Goal: Check status: Check status

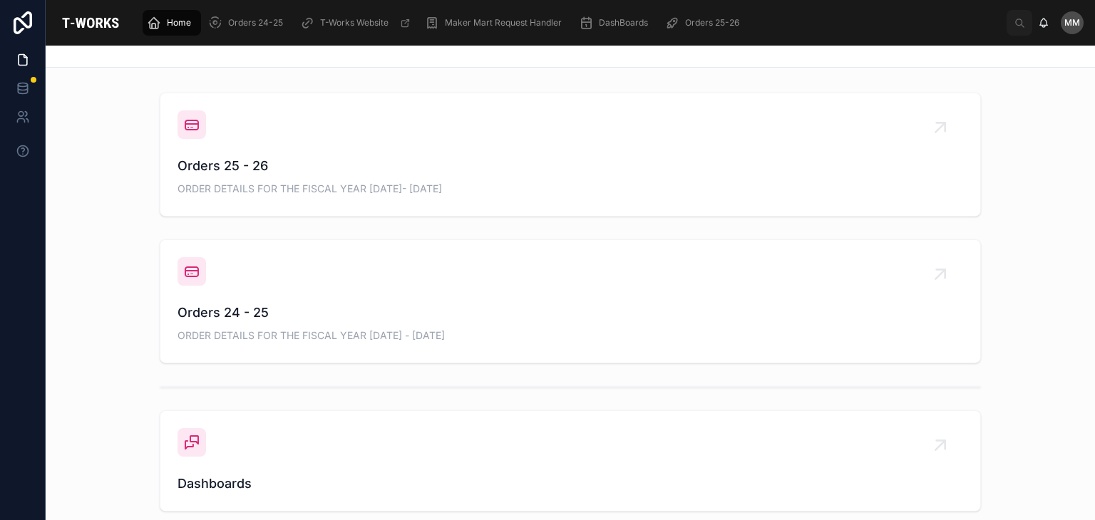
scroll to position [536, 0]
click at [211, 197] on link "Orders 25 - 26 ORDER DETAILS FOR THE FISCAL YEAR [DATE]- [DATE]" at bounding box center [570, 154] width 820 height 123
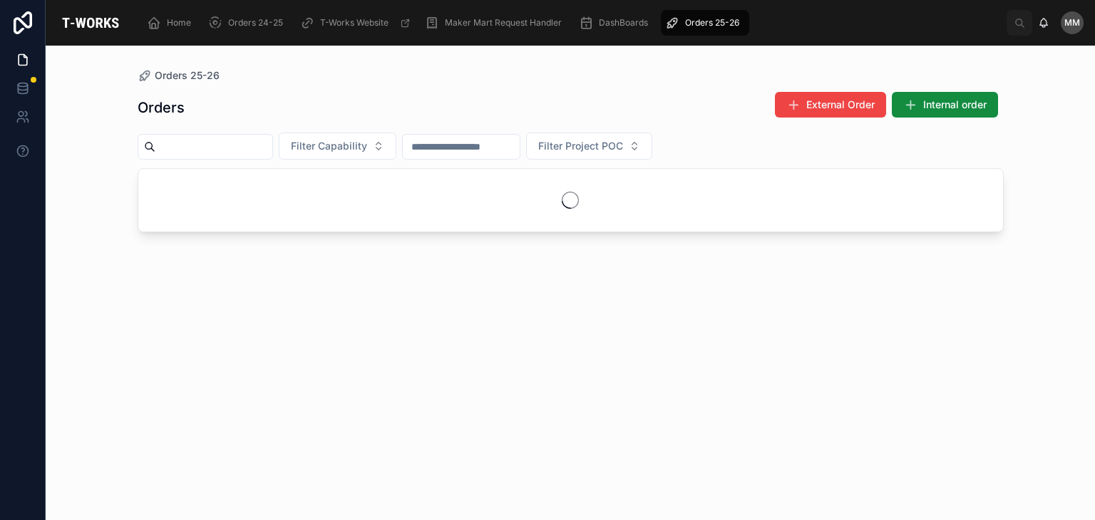
click at [211, 197] on div at bounding box center [570, 200] width 865 height 63
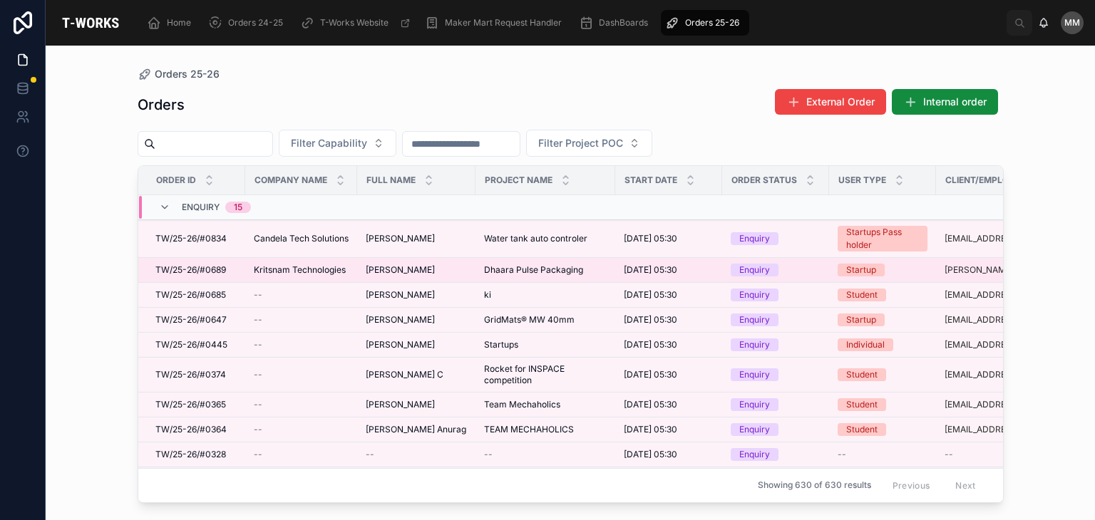
click at [366, 277] on td "[PERSON_NAME] [PERSON_NAME]" at bounding box center [416, 270] width 118 height 25
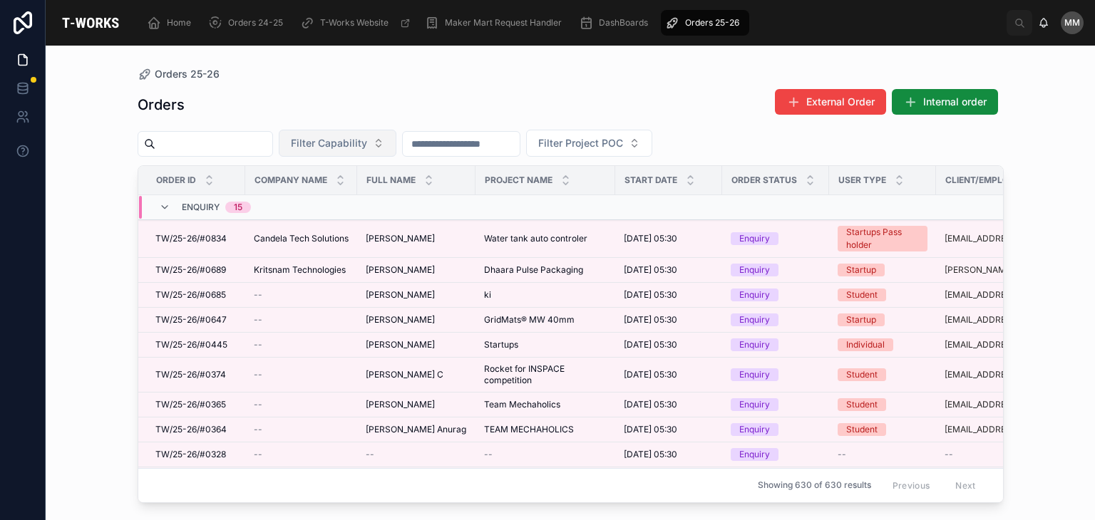
click at [353, 146] on span "Filter Capability" at bounding box center [329, 143] width 76 height 14
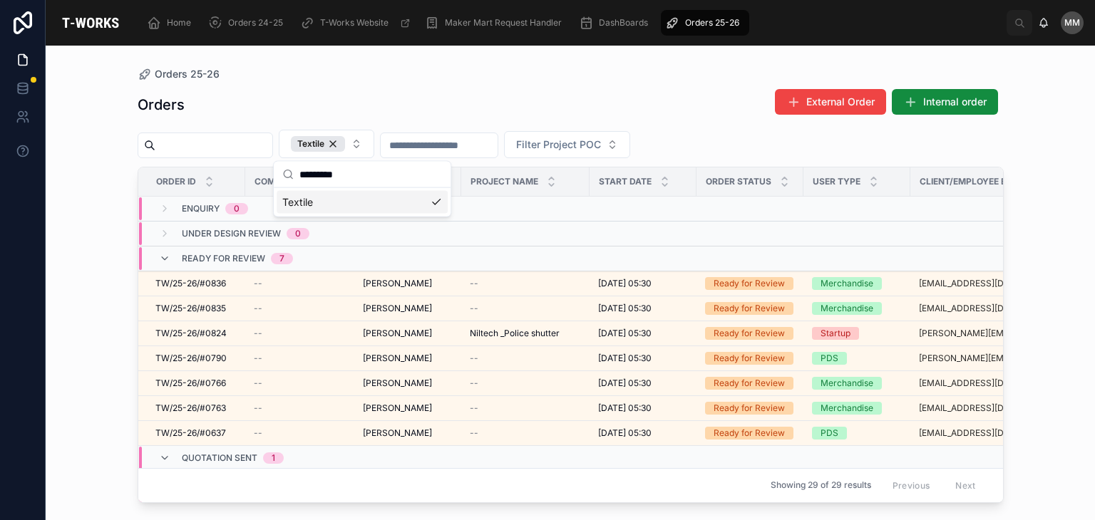
type input "*******"
click at [264, 98] on div "Orders External Order Internal order" at bounding box center [571, 104] width 866 height 33
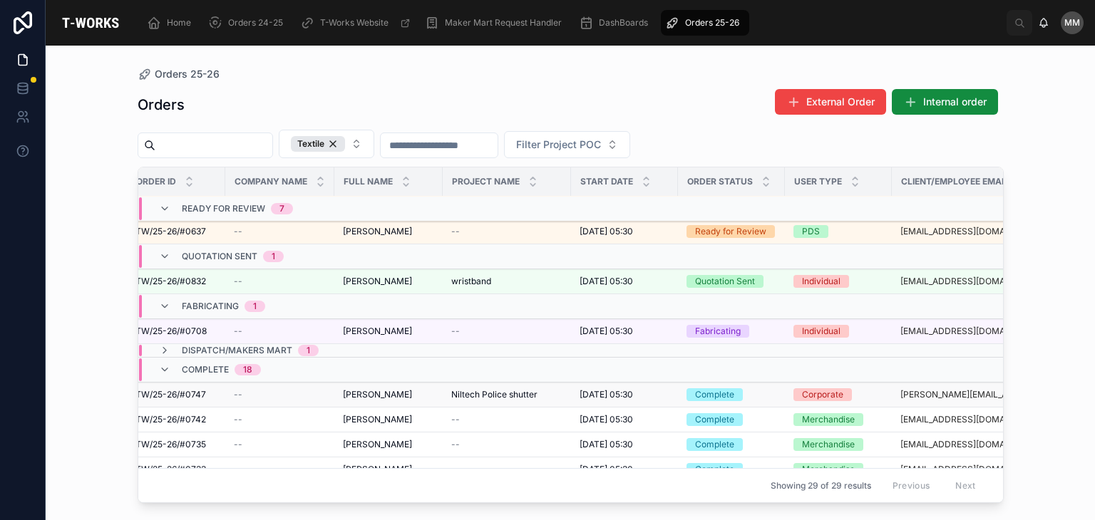
scroll to position [238, 20]
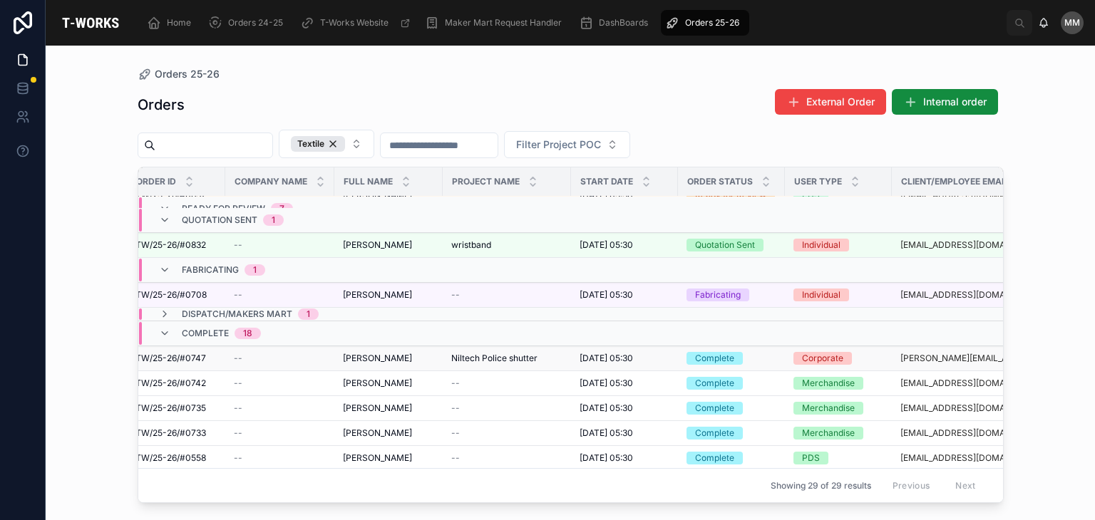
click at [481, 356] on span "Niltech Police shutter" at bounding box center [494, 358] width 86 height 11
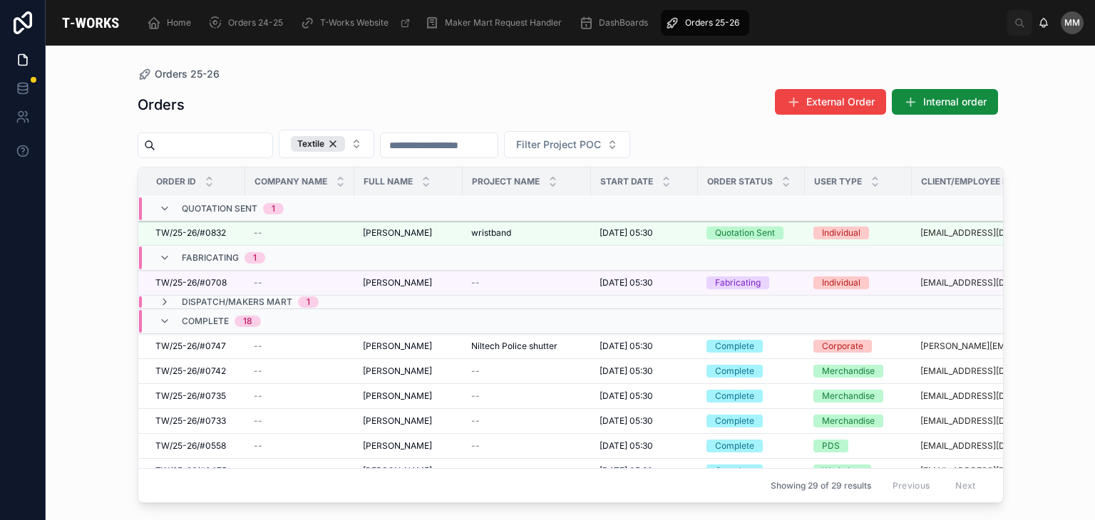
scroll to position [254, 0]
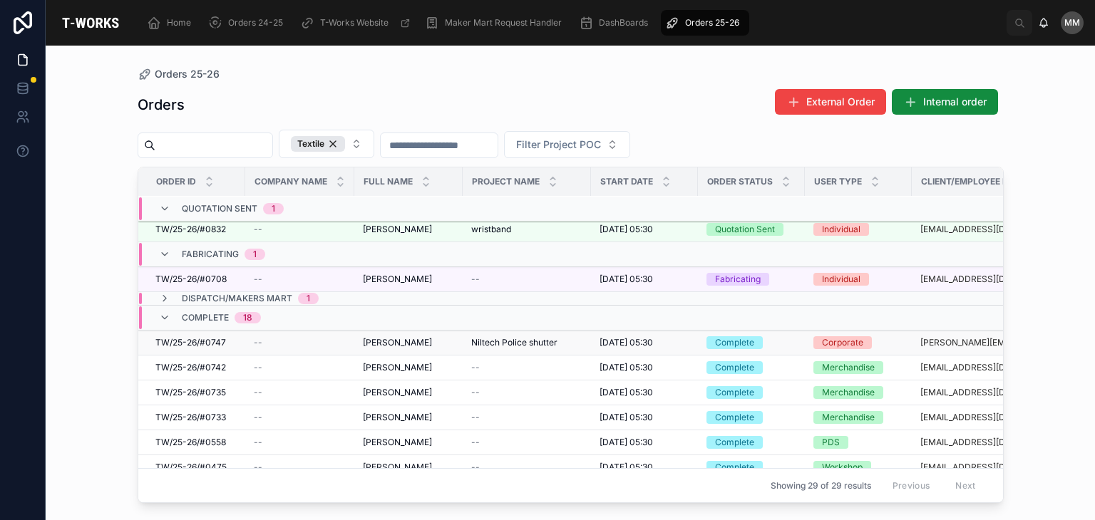
click at [516, 331] on td "Niltech Police shutter Niltech Police shutter" at bounding box center [527, 343] width 128 height 25
click at [516, 340] on span "Niltech Police shutter" at bounding box center [514, 342] width 86 height 11
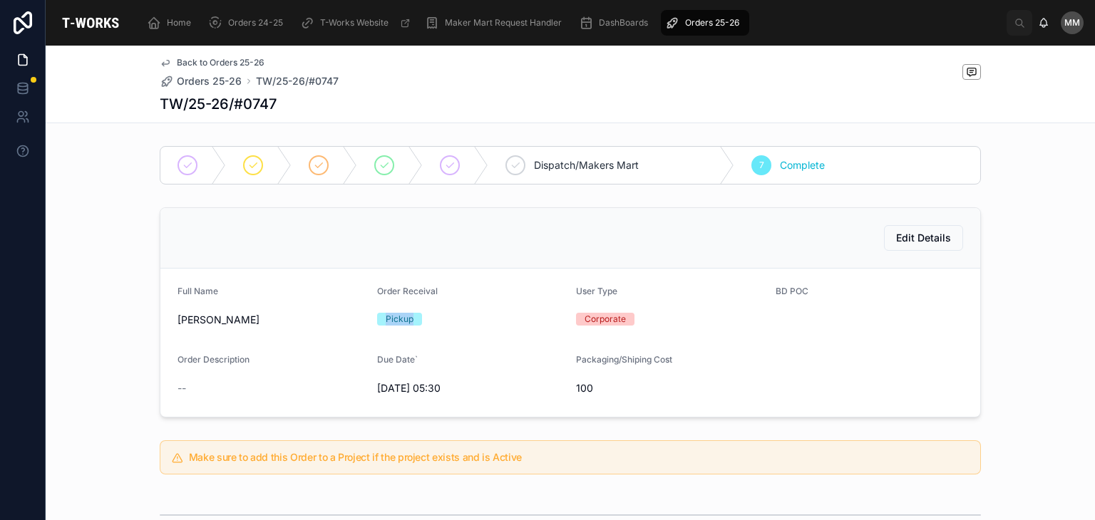
click at [516, 340] on form "Full Name [PERSON_NAME] Order Receival Pickup User Type Corporate BD POC Order …" at bounding box center [570, 343] width 820 height 148
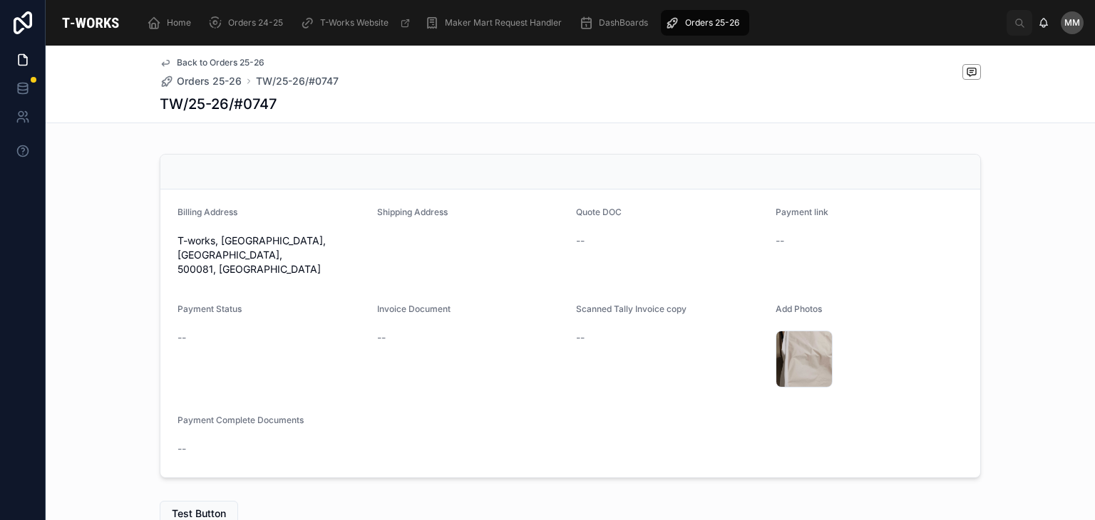
scroll to position [399, 0]
click at [844, 334] on div "45a6d1e3-863f-42d9-9d72-47bb9d4d5fba-20250812_144421 .jpg" at bounding box center [870, 362] width 188 height 57
click at [662, 307] on span "Scanned Tally Invoice copy" at bounding box center [631, 312] width 110 height 11
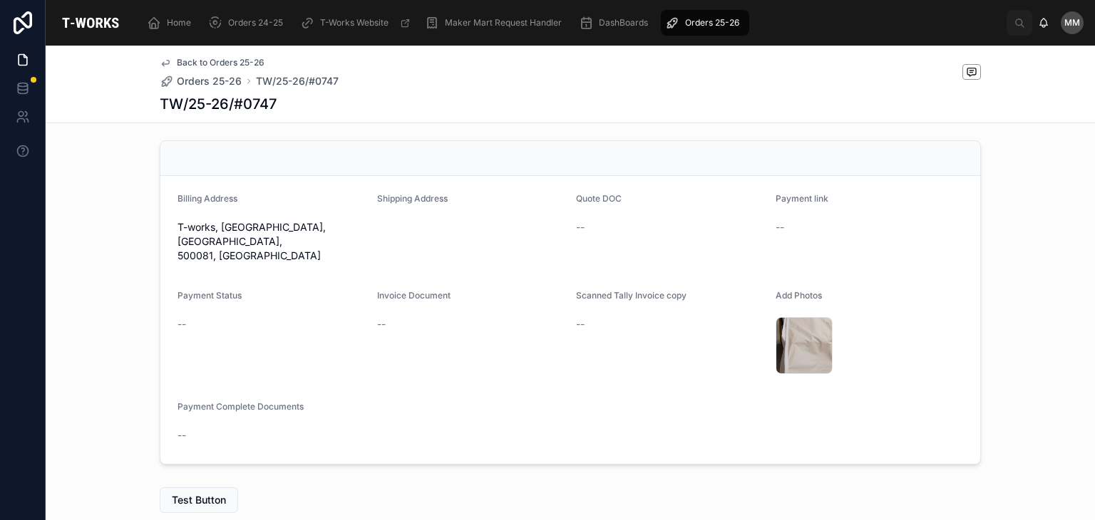
scroll to position [416, 0]
click at [242, 401] on span "Payment Complete Documents" at bounding box center [240, 406] width 126 height 11
click at [312, 428] on div "--" at bounding box center [271, 435] width 188 height 14
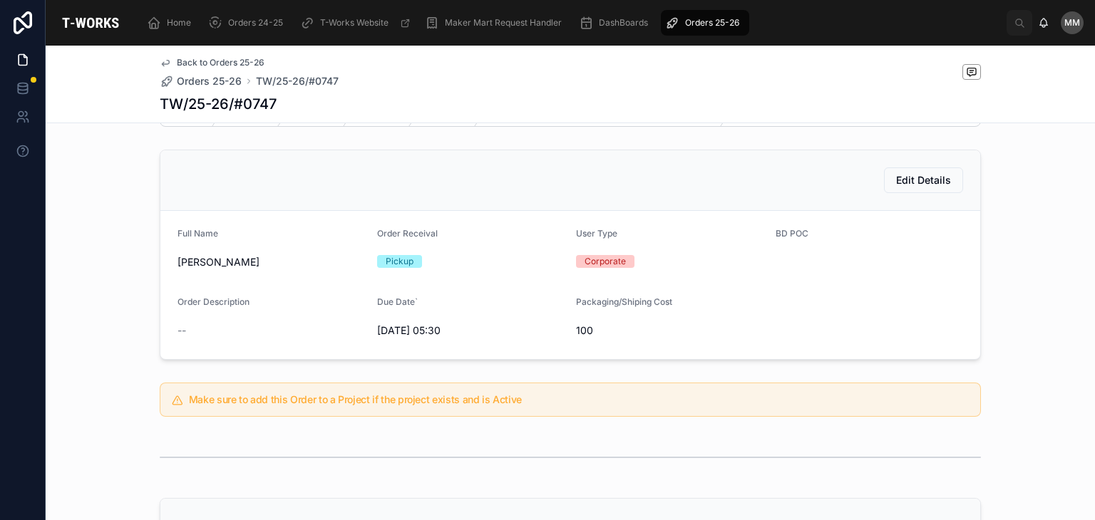
scroll to position [0, 0]
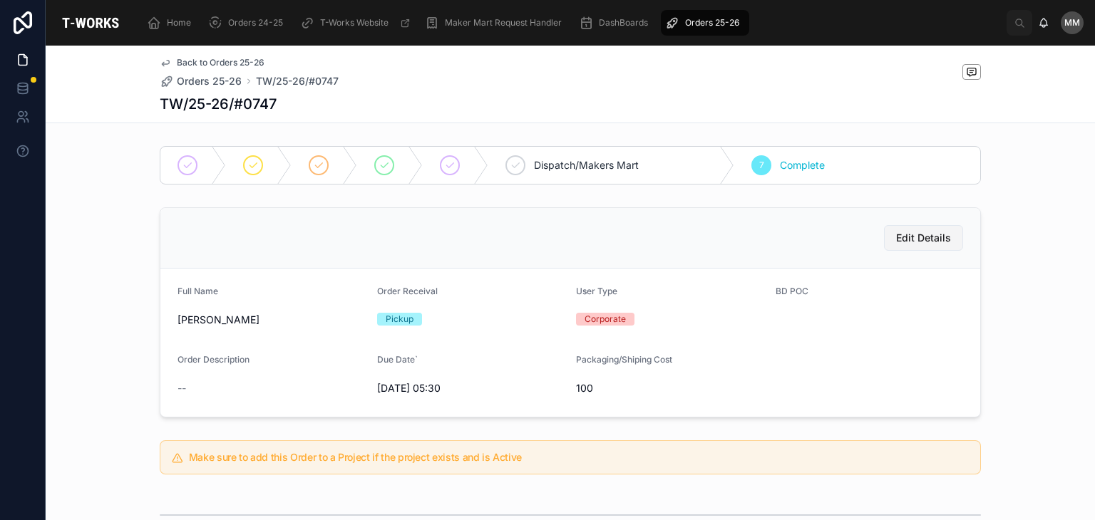
click at [907, 233] on span "Edit Details" at bounding box center [923, 238] width 55 height 14
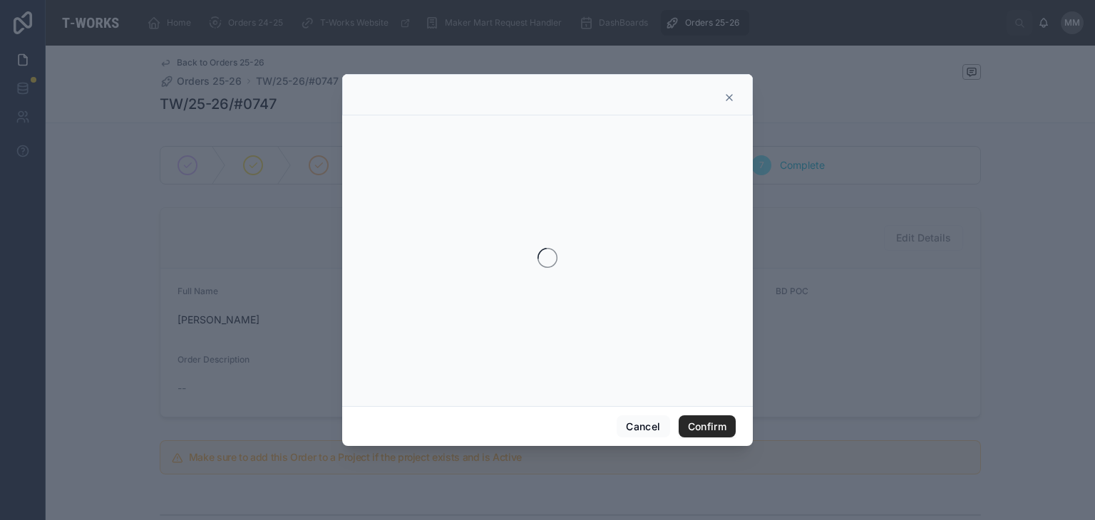
click at [907, 233] on div at bounding box center [547, 260] width 1095 height 520
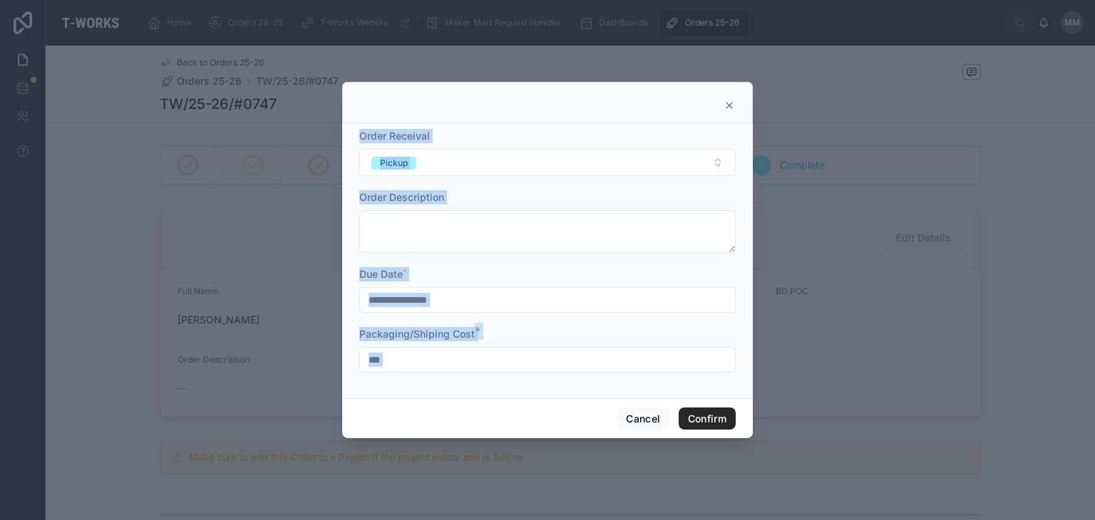
click at [848, 176] on div at bounding box center [547, 260] width 1095 height 520
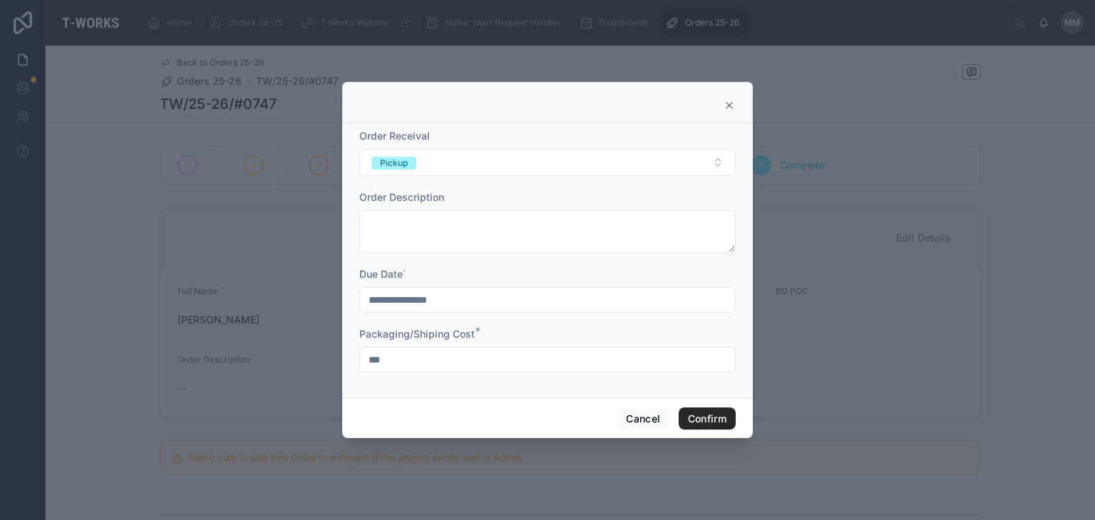
click at [115, 66] on div at bounding box center [547, 260] width 1095 height 520
click at [731, 105] on icon at bounding box center [729, 105] width 11 height 11
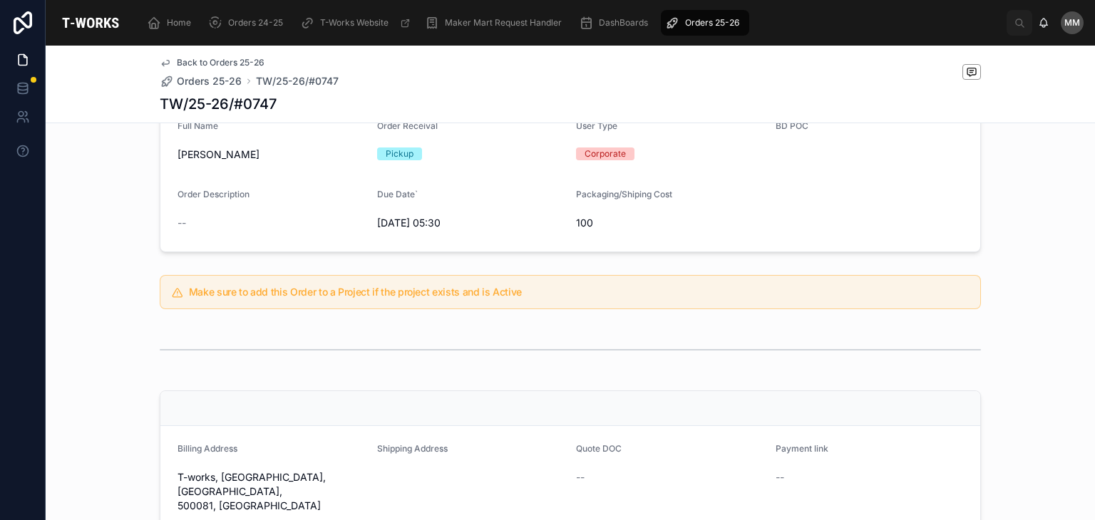
scroll to position [490, 0]
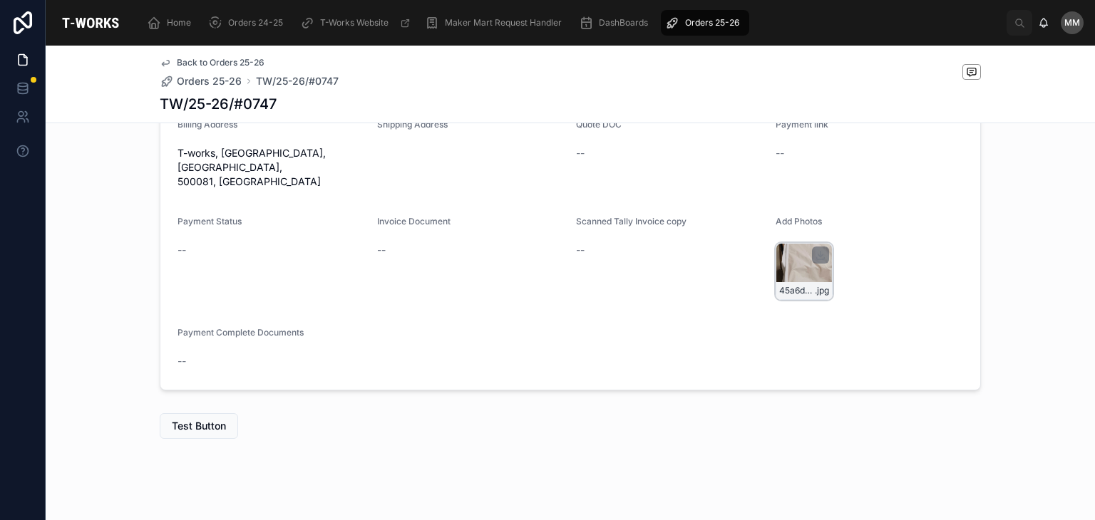
click at [789, 283] on div "45a6d1e3-863f-42d9-9d72-47bb9d4d5fba-20250812_144421 .jpg" at bounding box center [804, 290] width 56 height 17
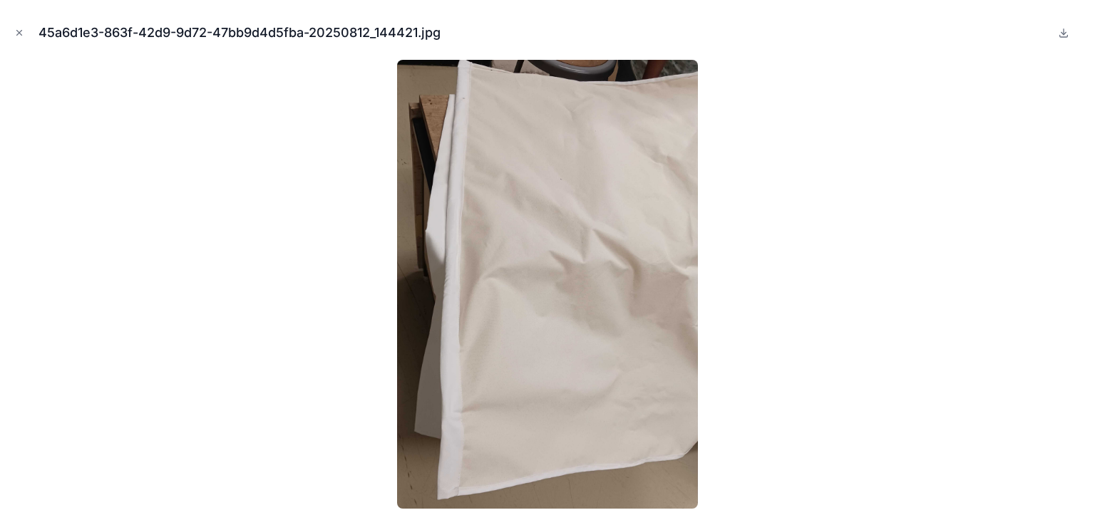
click at [789, 283] on body "Home Orders 24-25 T-Works Website Maker Mart Request Handler DashBoards Orders …" at bounding box center [547, 260] width 1095 height 520
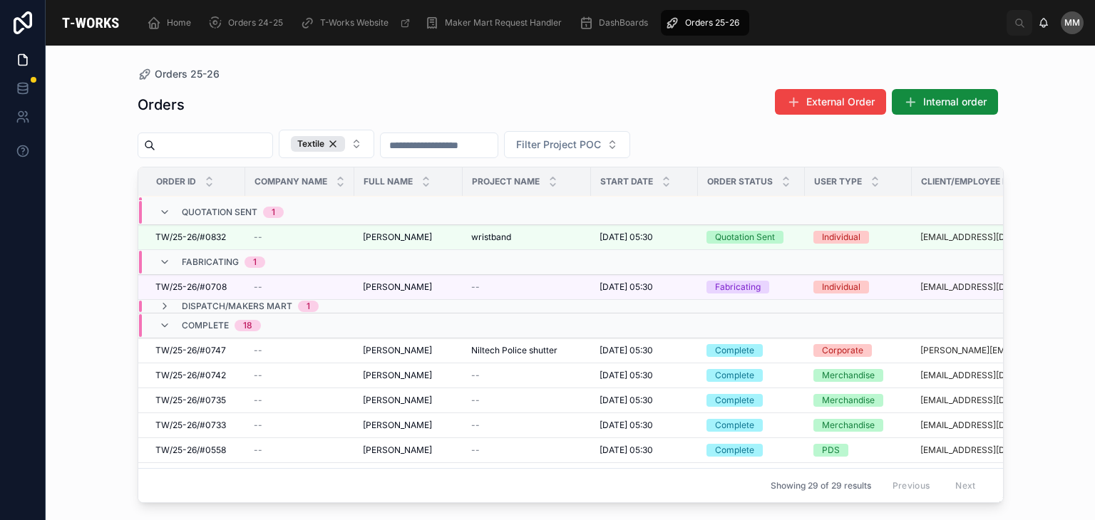
scroll to position [247, 0]
click at [256, 300] on span "Dispatch/Makers Mart" at bounding box center [237, 305] width 110 height 11
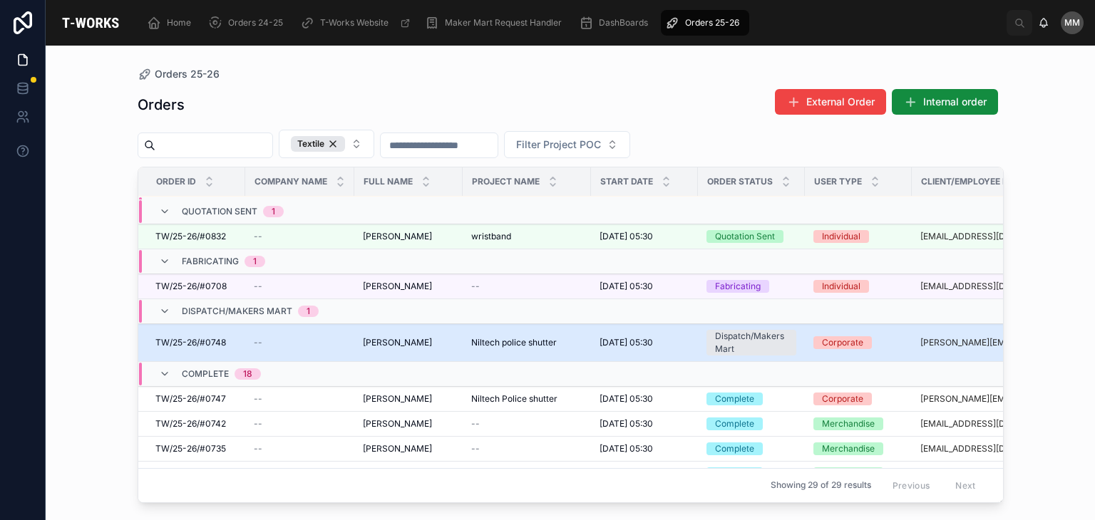
click at [398, 342] on span "[PERSON_NAME]" at bounding box center [397, 342] width 69 height 11
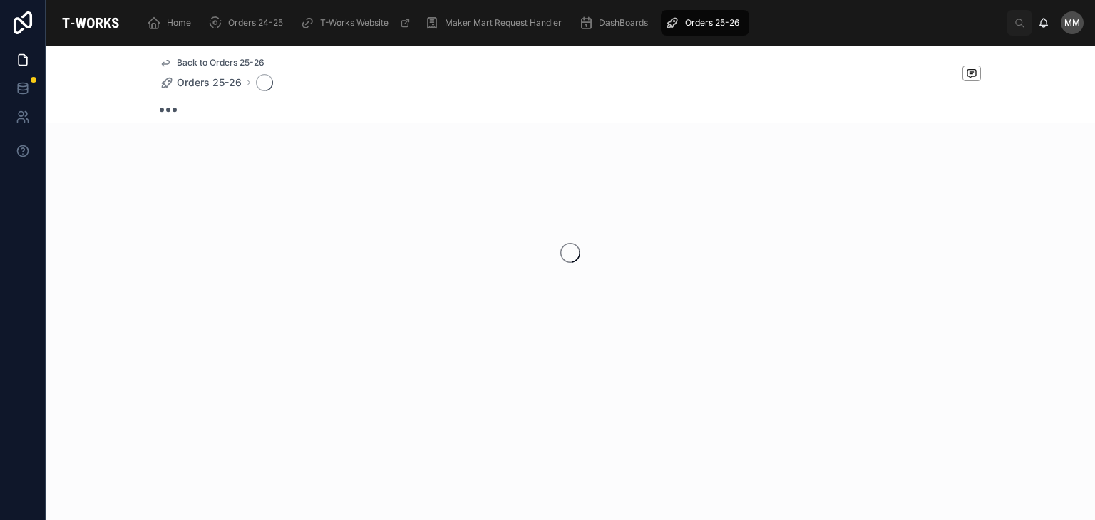
click at [398, 342] on div at bounding box center [570, 252] width 1049 height 225
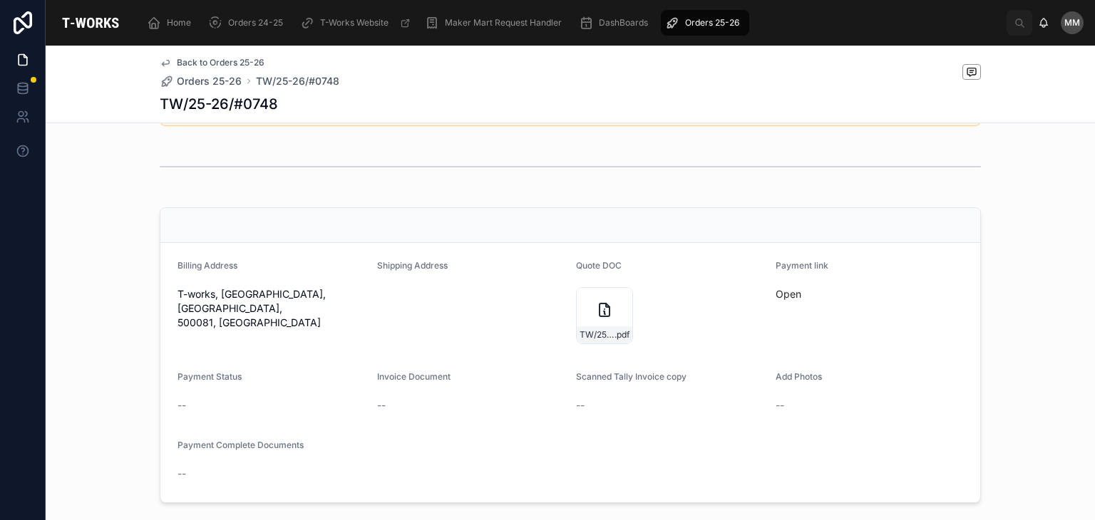
scroll to position [510, 0]
click at [587, 335] on div "TW/25-26/#0748 .pdf" at bounding box center [605, 335] width 56 height 17
